Goal: Browse casually

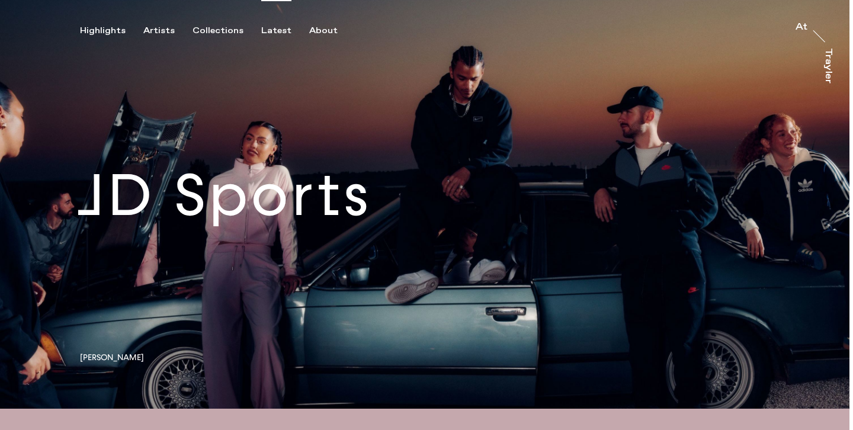
click at [280, 31] on div "Latest" at bounding box center [276, 30] width 30 height 11
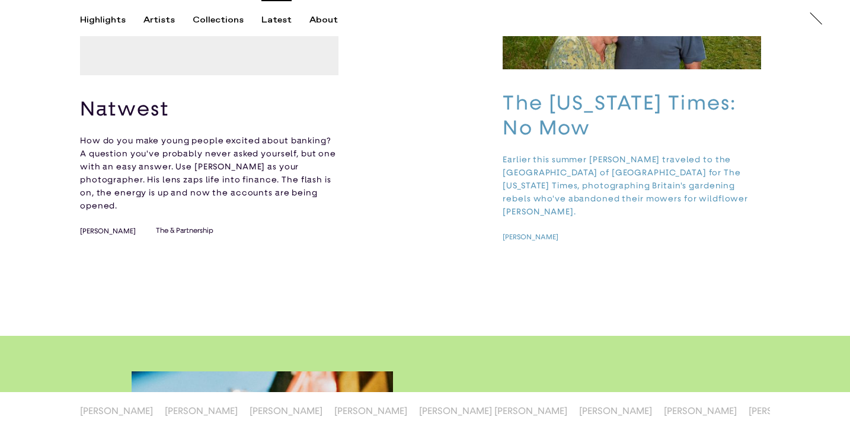
scroll to position [829, 0]
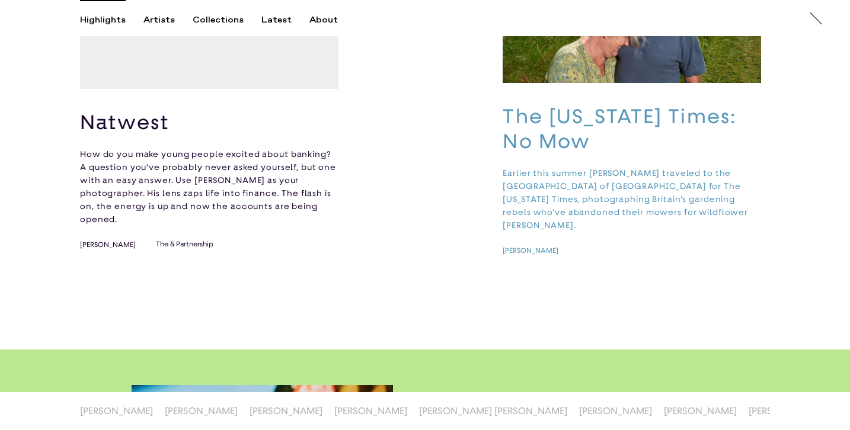
click at [112, 20] on div "Highlights" at bounding box center [103, 20] width 46 height 11
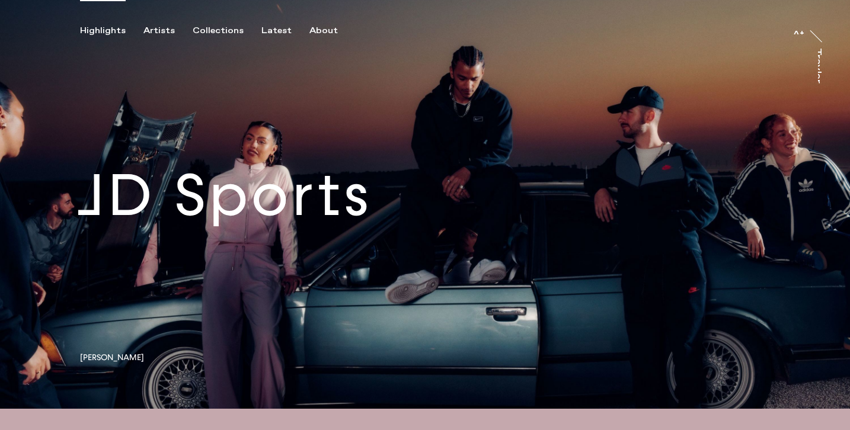
click at [293, 162] on link at bounding box center [425, 204] width 850 height 409
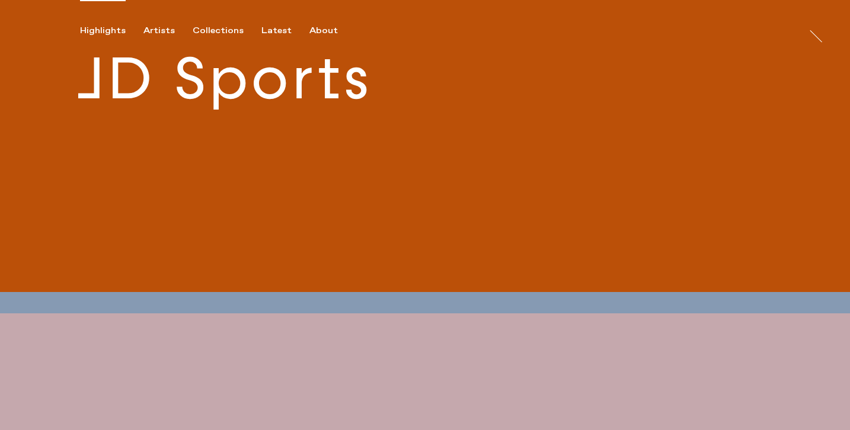
scroll to position [213, 0]
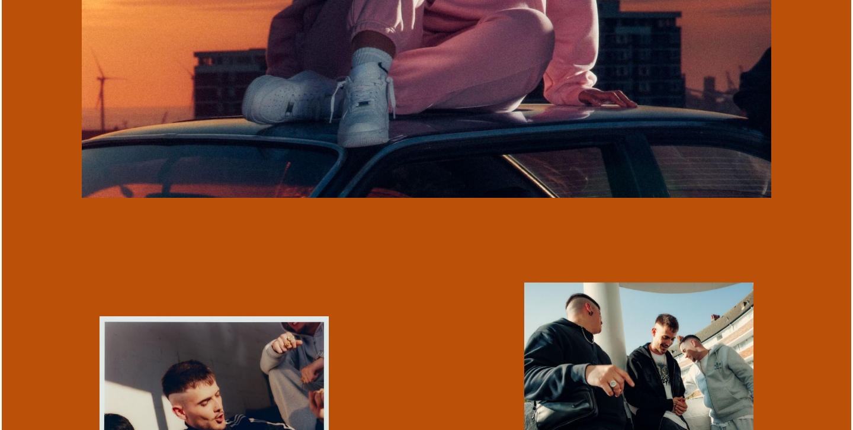
scroll to position [1924, 0]
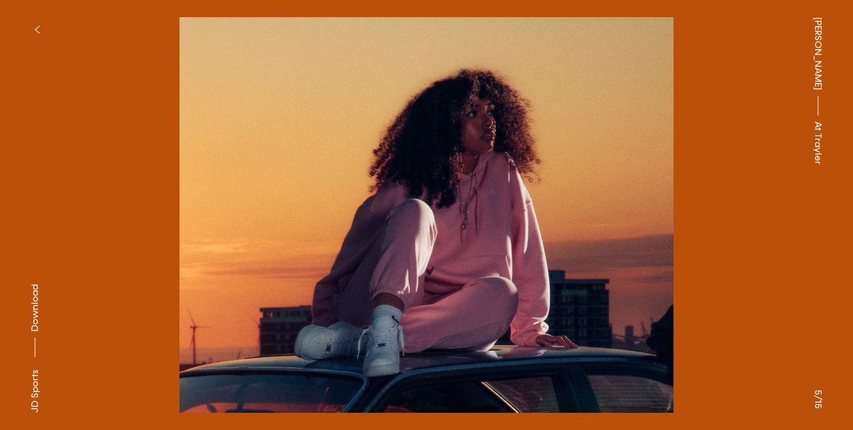
click at [32, 303] on span "Download" at bounding box center [35, 307] width 12 height 47
click at [39, 27] on button "button" at bounding box center [37, 30] width 26 height 26
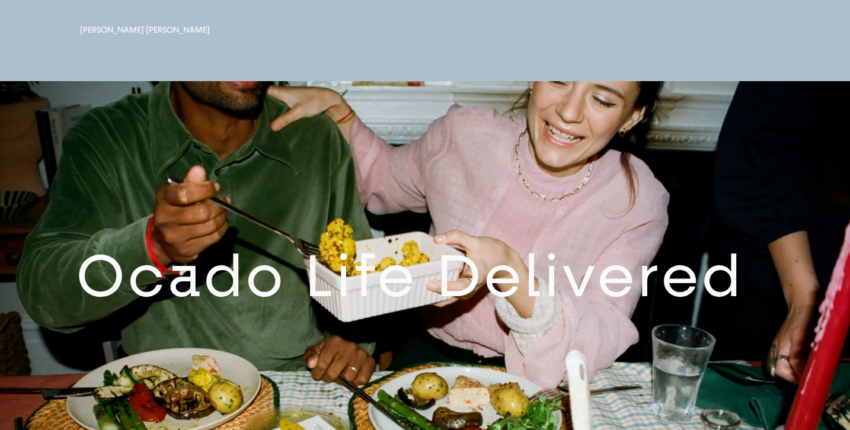
scroll to position [1568, 0]
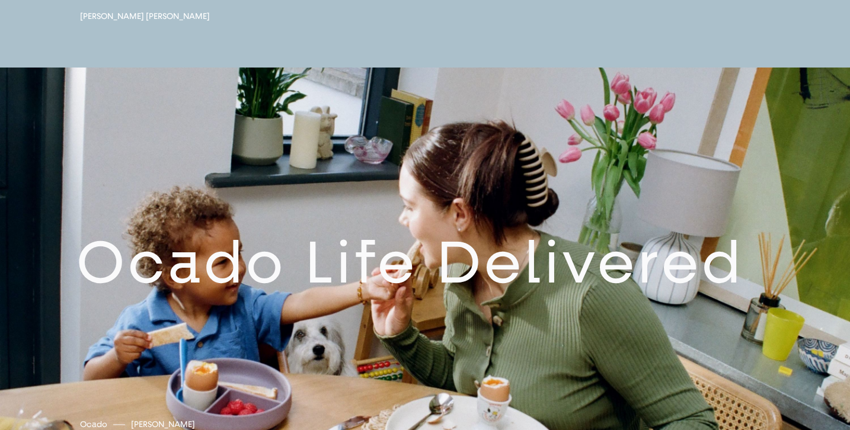
click at [424, 218] on link at bounding box center [425, 272] width 850 height 409
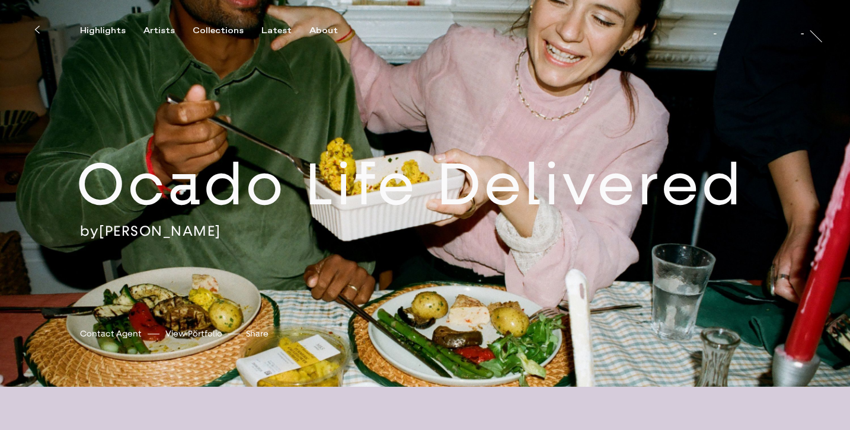
click at [431, 131] on div "Ocado Life Delivered by [PERSON_NAME] [PERSON_NAME] [PERSON_NAME] Contact Agent…" at bounding box center [425, 193] width 850 height 387
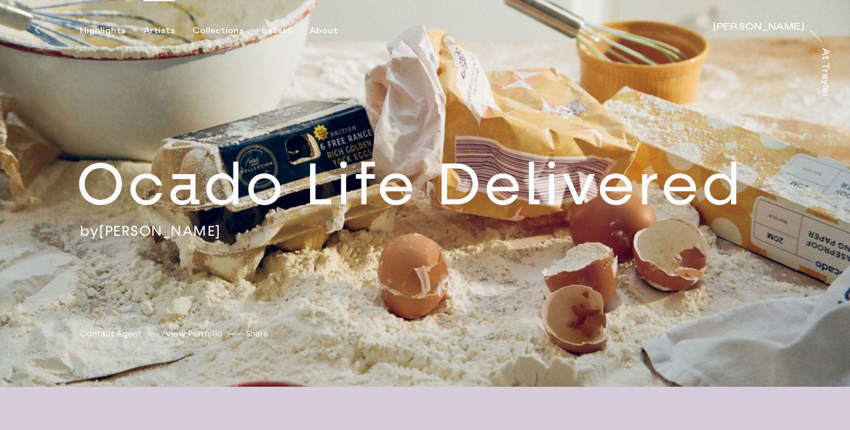
click at [152, 28] on div "Artists" at bounding box center [158, 30] width 31 height 11
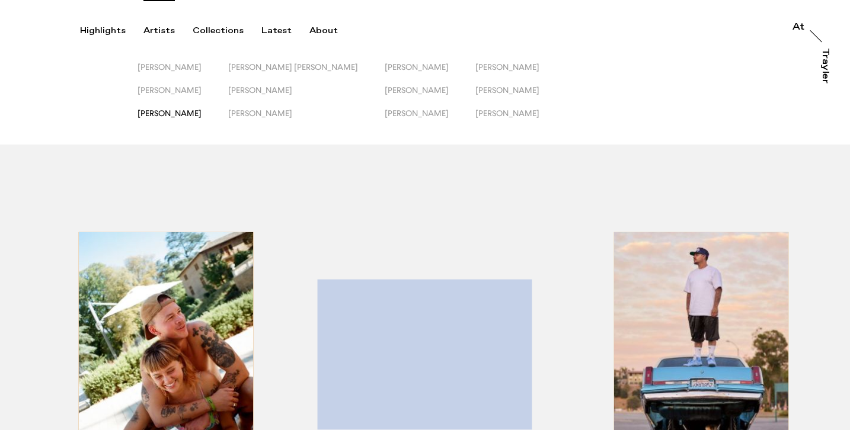
click at [201, 110] on span "[PERSON_NAME]" at bounding box center [169, 112] width 64 height 9
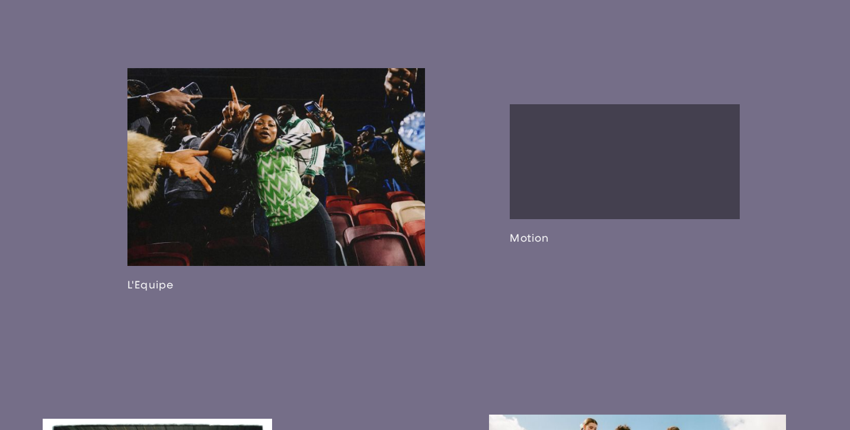
scroll to position [999, 0]
